Goal: Check status: Check status

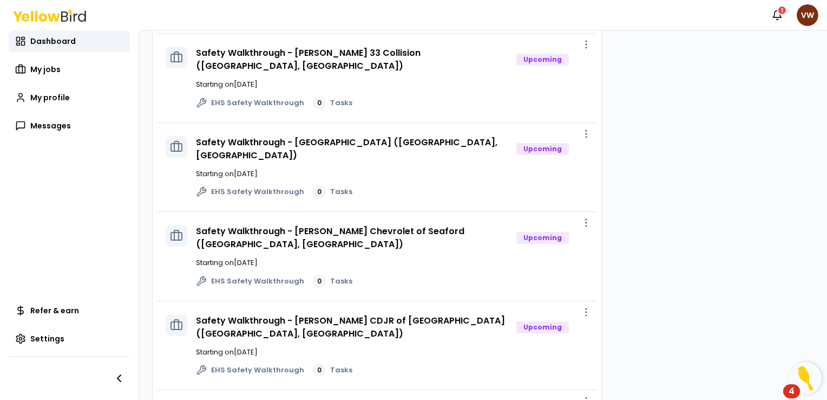
scroll to position [1335, 0]
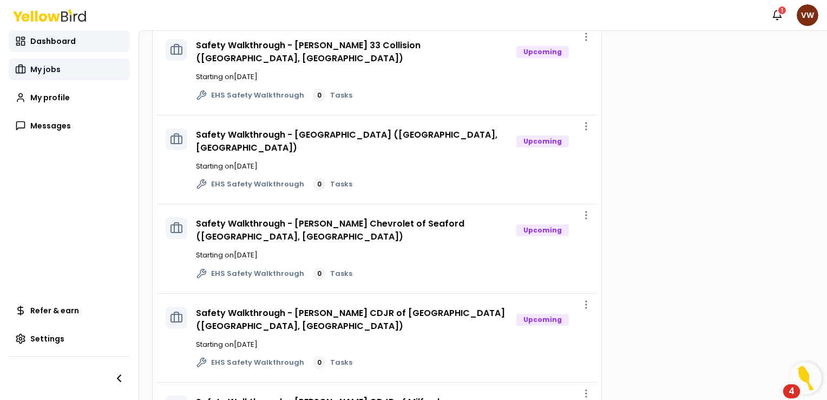
click at [49, 68] on span "My jobs" at bounding box center [45, 69] width 30 height 11
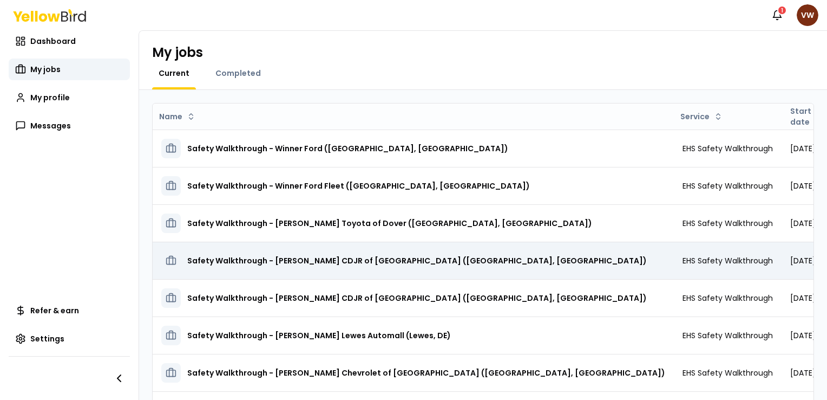
drag, startPoint x: 184, startPoint y: 133, endPoint x: 611, endPoint y: 250, distance: 442.8
click at [611, 250] on tbody "Safety Walkthrough - Winner Ford ([GEOGRAPHIC_DATA], [GEOGRAPHIC_DATA]) EHS Saf…" at bounding box center [592, 316] width 878 height 374
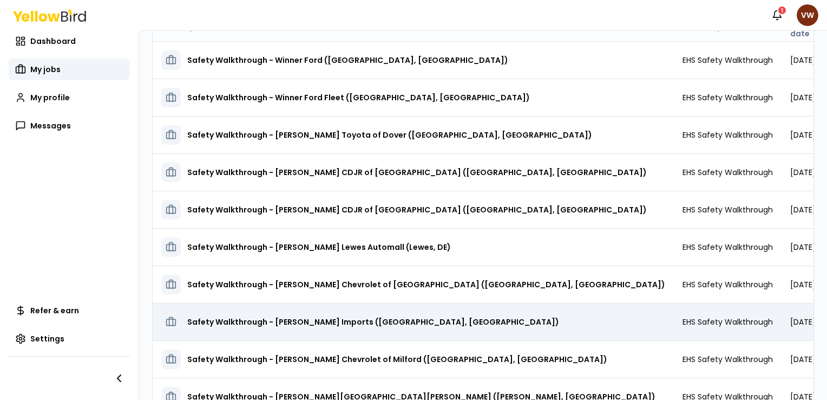
scroll to position [136, 0]
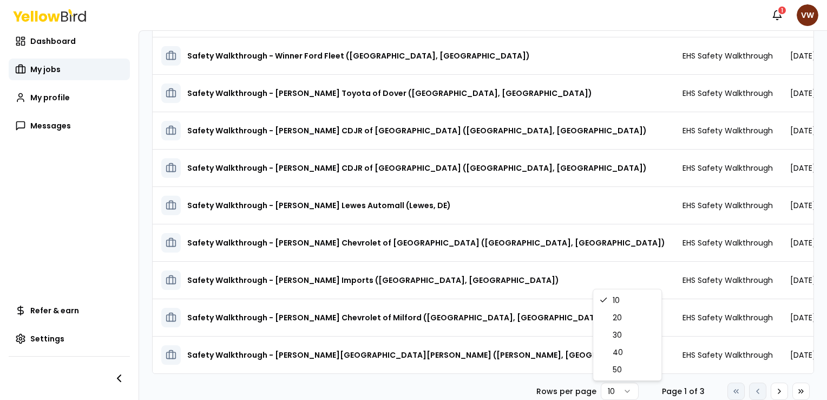
click at [617, 389] on html "Notifications 1 VW Dashboard My jobs My profile Messages Refer & earn Settings …" at bounding box center [413, 200] width 827 height 400
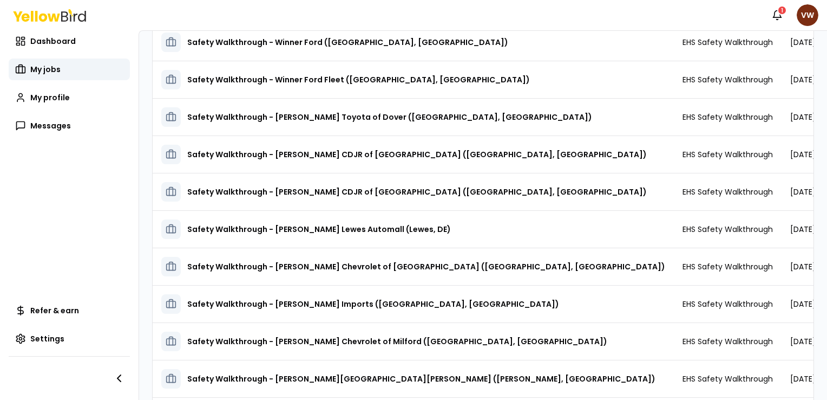
scroll to position [0, 0]
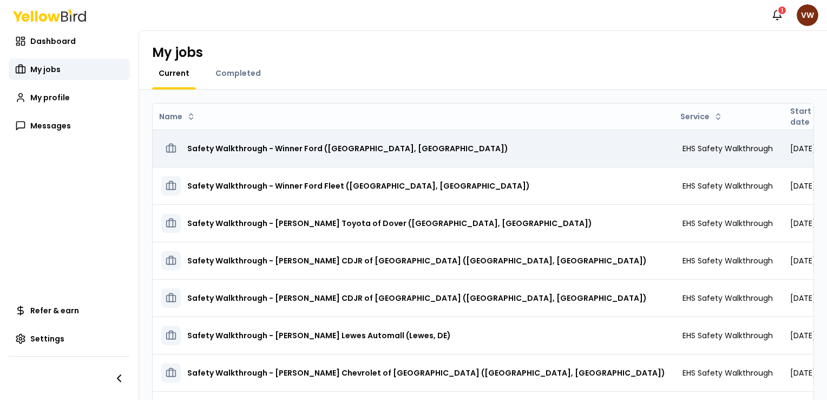
drag, startPoint x: 652, startPoint y: 345, endPoint x: 199, endPoint y: 157, distance: 490.7
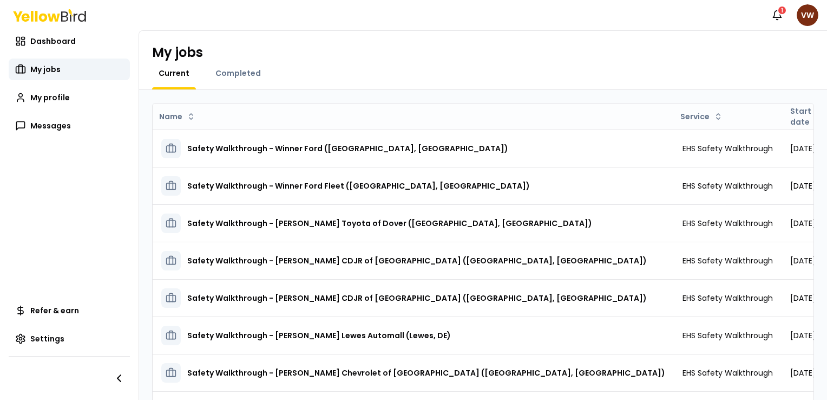
click at [479, 31] on div "My jobs Current Completed" at bounding box center [483, 60] width 688 height 59
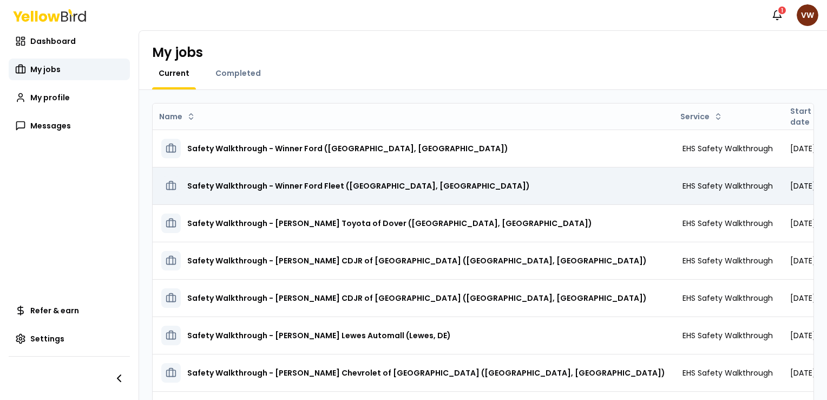
drag, startPoint x: 644, startPoint y: 148, endPoint x: 176, endPoint y: 170, distance: 468.2
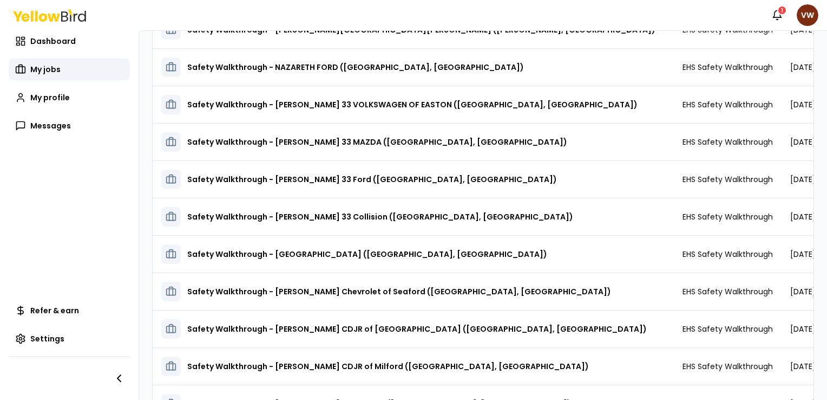
scroll to position [546, 0]
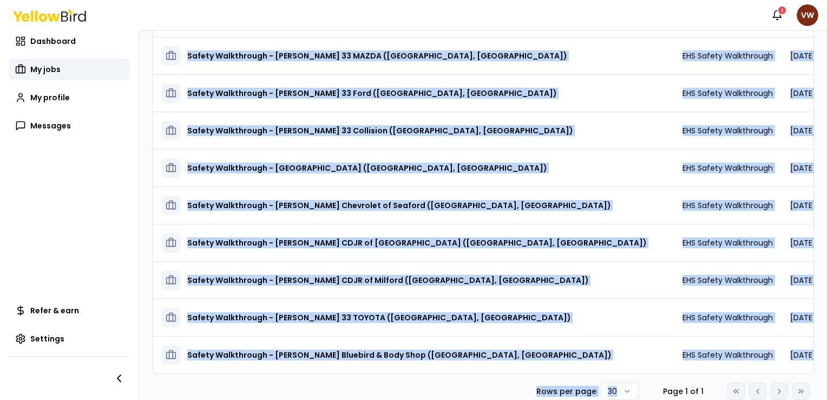
drag, startPoint x: 186, startPoint y: 151, endPoint x: 624, endPoint y: 414, distance: 510.4
click at [624, 399] on html "Notifications 1 VW Dashboard My jobs My profile Messages Refer & earn Settings …" at bounding box center [413, 200] width 827 height 400
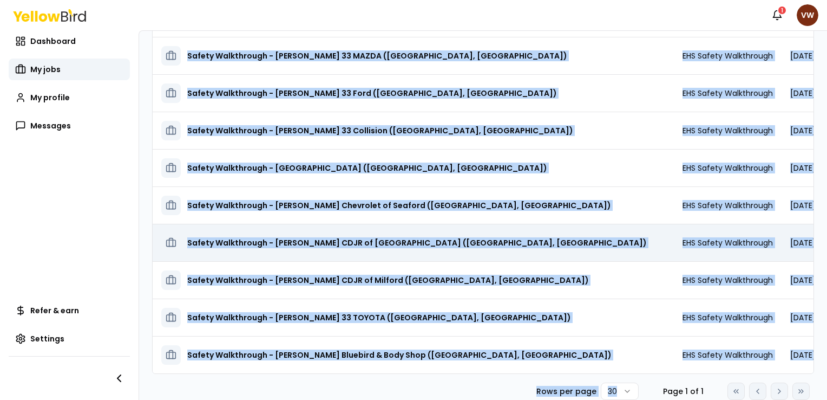
copy div "Safety Walkthrough - Winner Ford ([GEOGRAPHIC_DATA], [GEOGRAPHIC_DATA]) EHS Saf…"
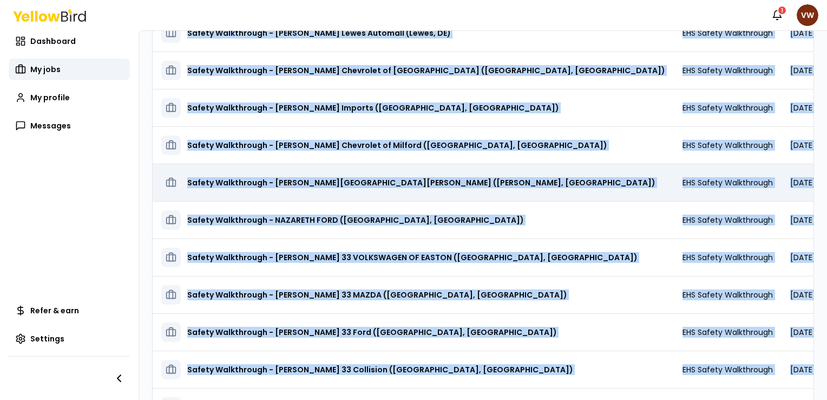
scroll to position [221, 0]
